Goal: Check status: Check status

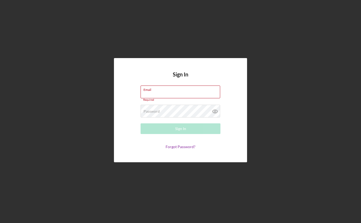
type input "[EMAIL_ADDRESS][DOMAIN_NAME]"
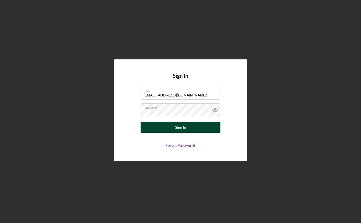
click at [178, 128] on div "Sign In" at bounding box center [180, 127] width 11 height 11
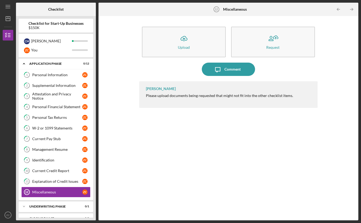
click at [110, 44] on div "Icon/Upload Upload Request Icon/Message Comment [PERSON_NAME] Please upload doc…" at bounding box center [228, 118] width 254 height 199
click at [114, 80] on div "Icon/Upload Upload Request Icon/Message Comment [PERSON_NAME] Please upload doc…" at bounding box center [228, 118] width 254 height 199
